Goal: Transaction & Acquisition: Book appointment/travel/reservation

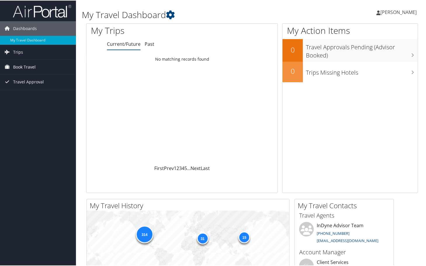
click at [19, 64] on span "Book Travel" at bounding box center [24, 66] width 22 height 15
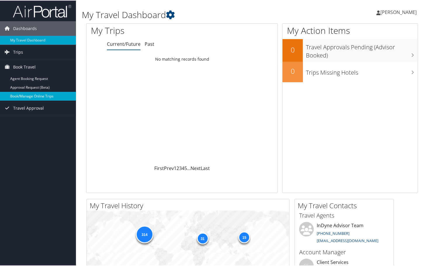
click at [23, 93] on link "Book/Manage Online Trips" at bounding box center [38, 95] width 76 height 9
